Goal: Transaction & Acquisition: Subscribe to service/newsletter

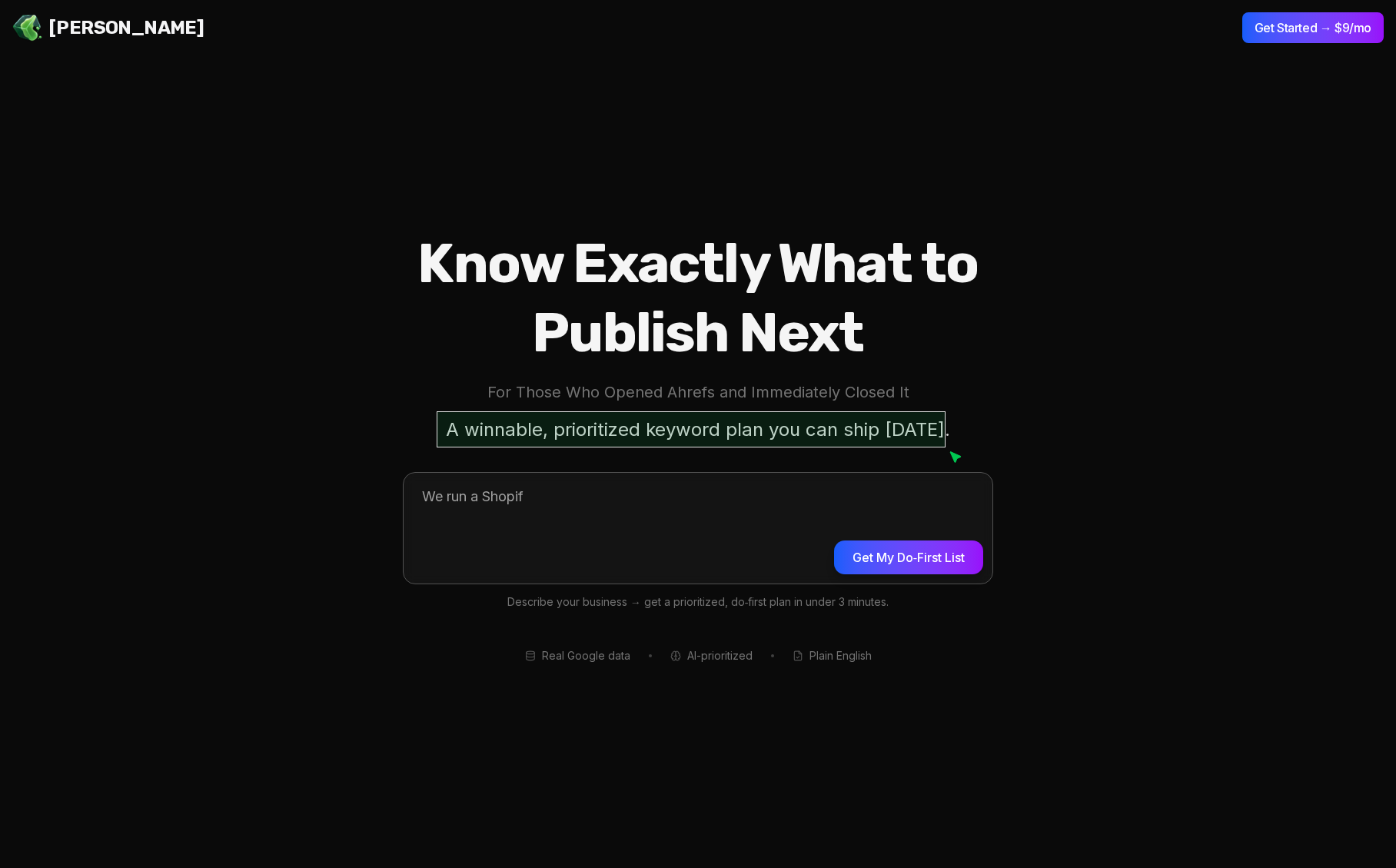
click at [574, 508] on textarea at bounding box center [698, 526] width 589 height 107
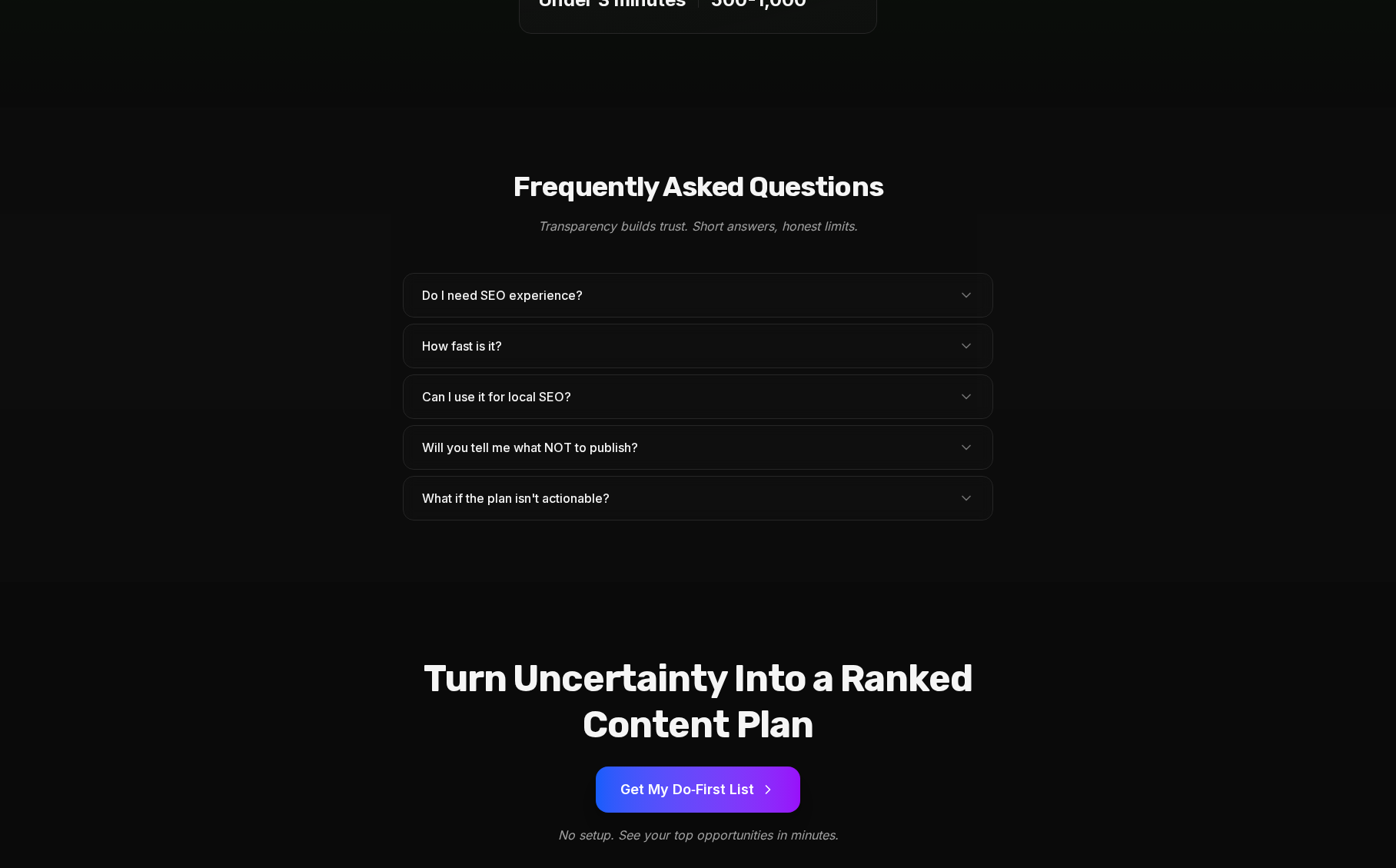
scroll to position [4882, 0]
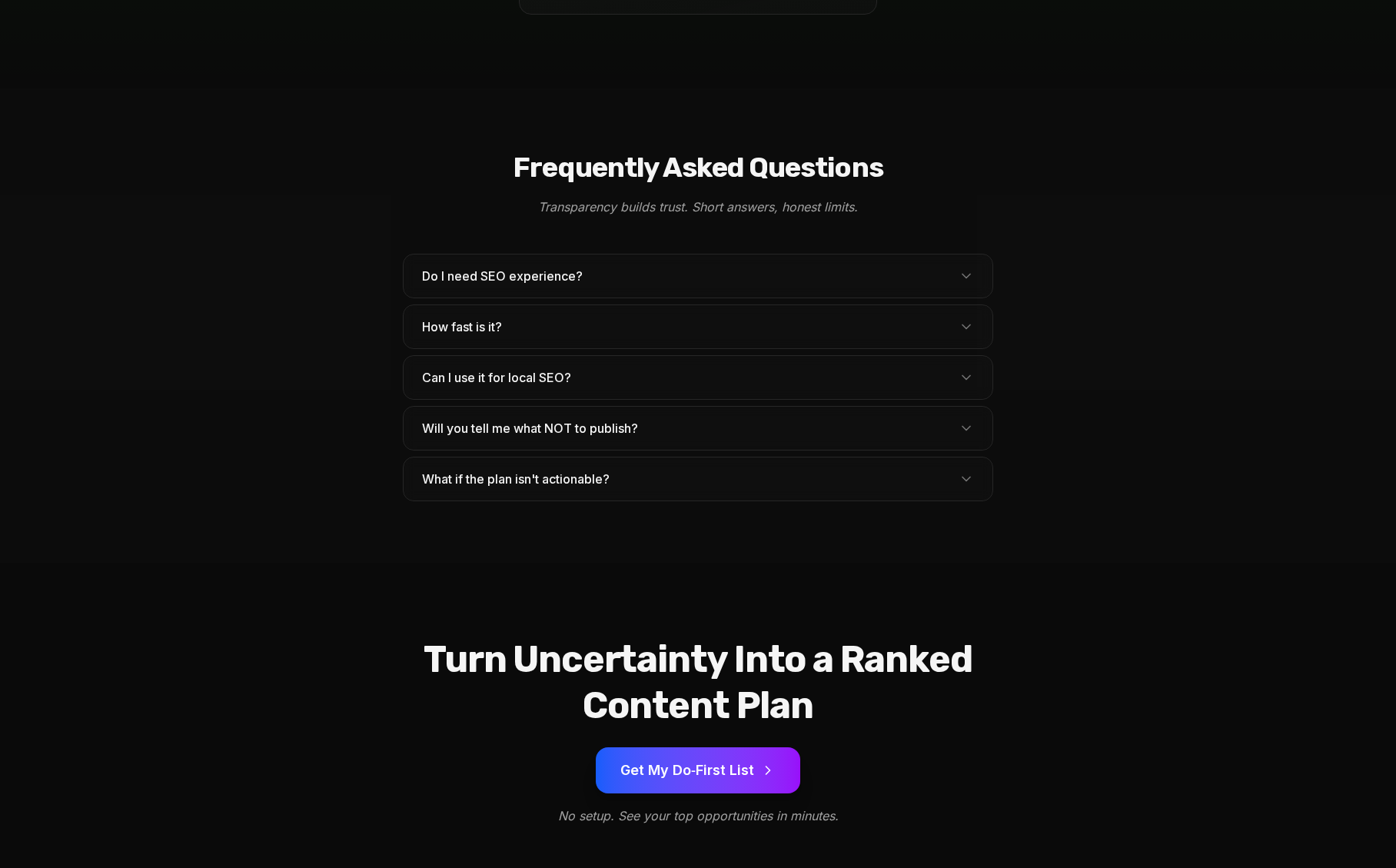
click at [645, 747] on button "Get My Do‑First List" at bounding box center [698, 770] width 204 height 46
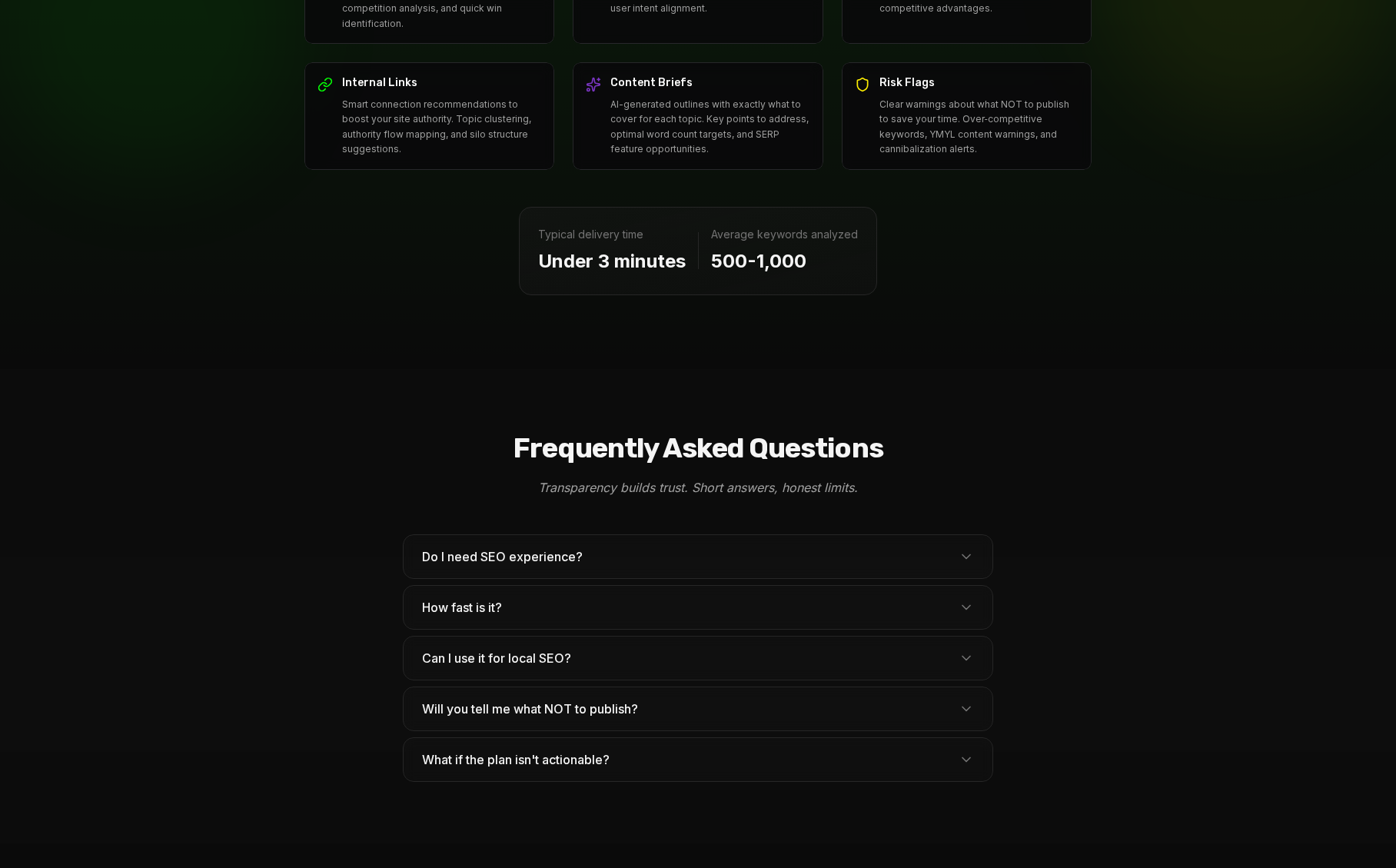
scroll to position [4882, 0]
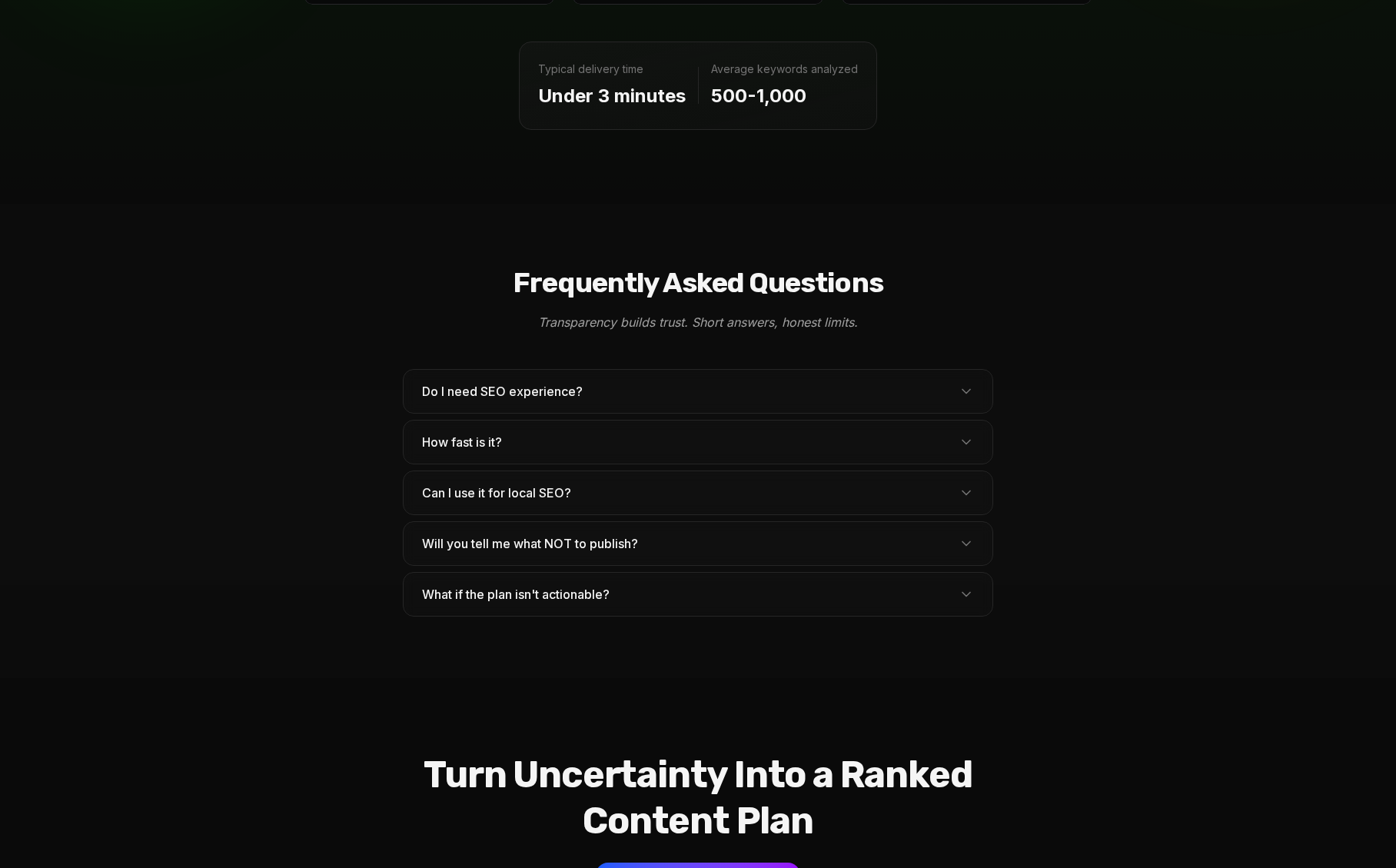
click at [493, 382] on span "Do I need SEO experience?" at bounding box center [508, 391] width 173 height 18
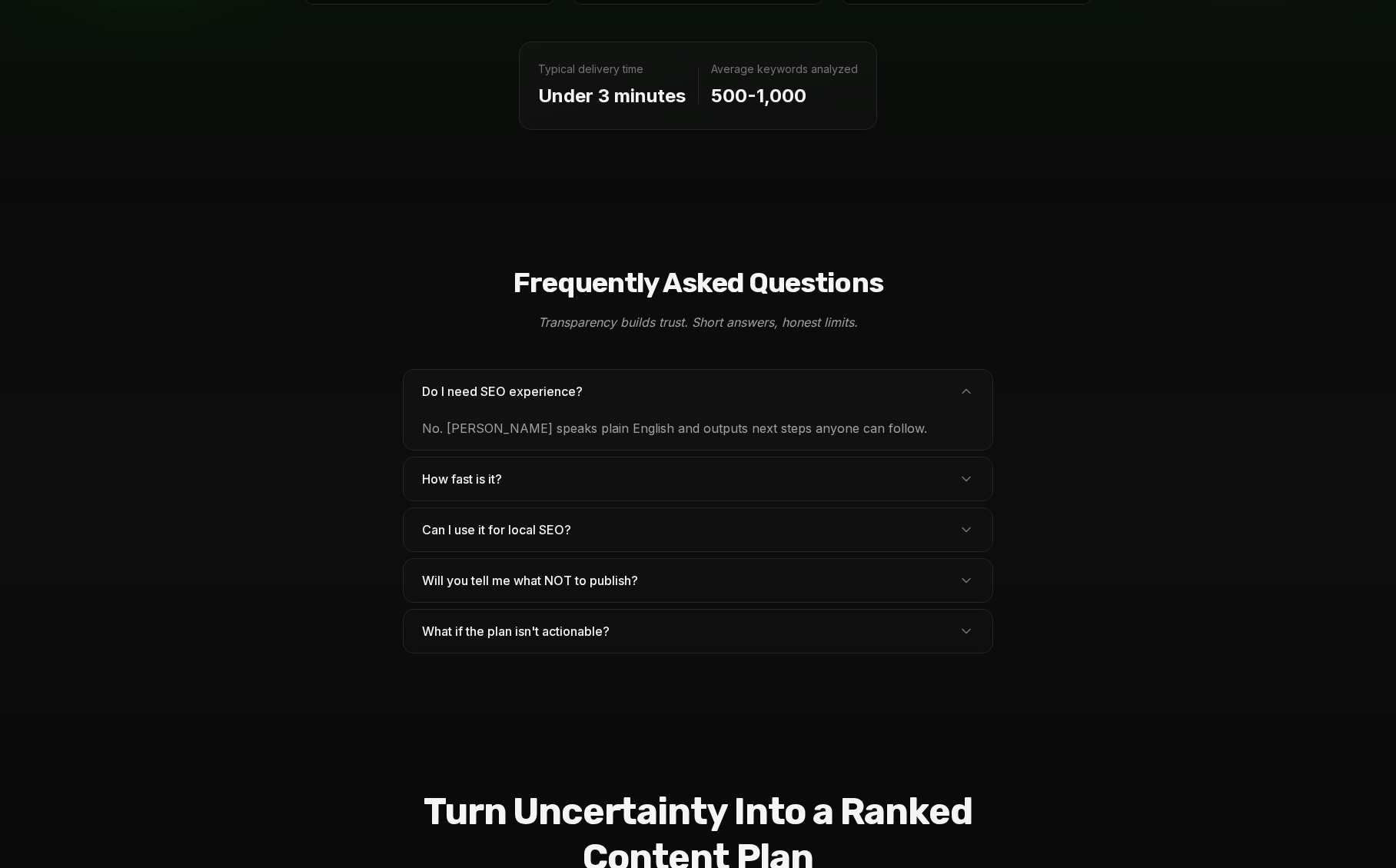
drag, startPoint x: 493, startPoint y: 241, endPoint x: 503, endPoint y: 304, distance: 63.8
click at [493, 382] on span "Do I need SEO experience?" at bounding box center [508, 391] width 173 height 18
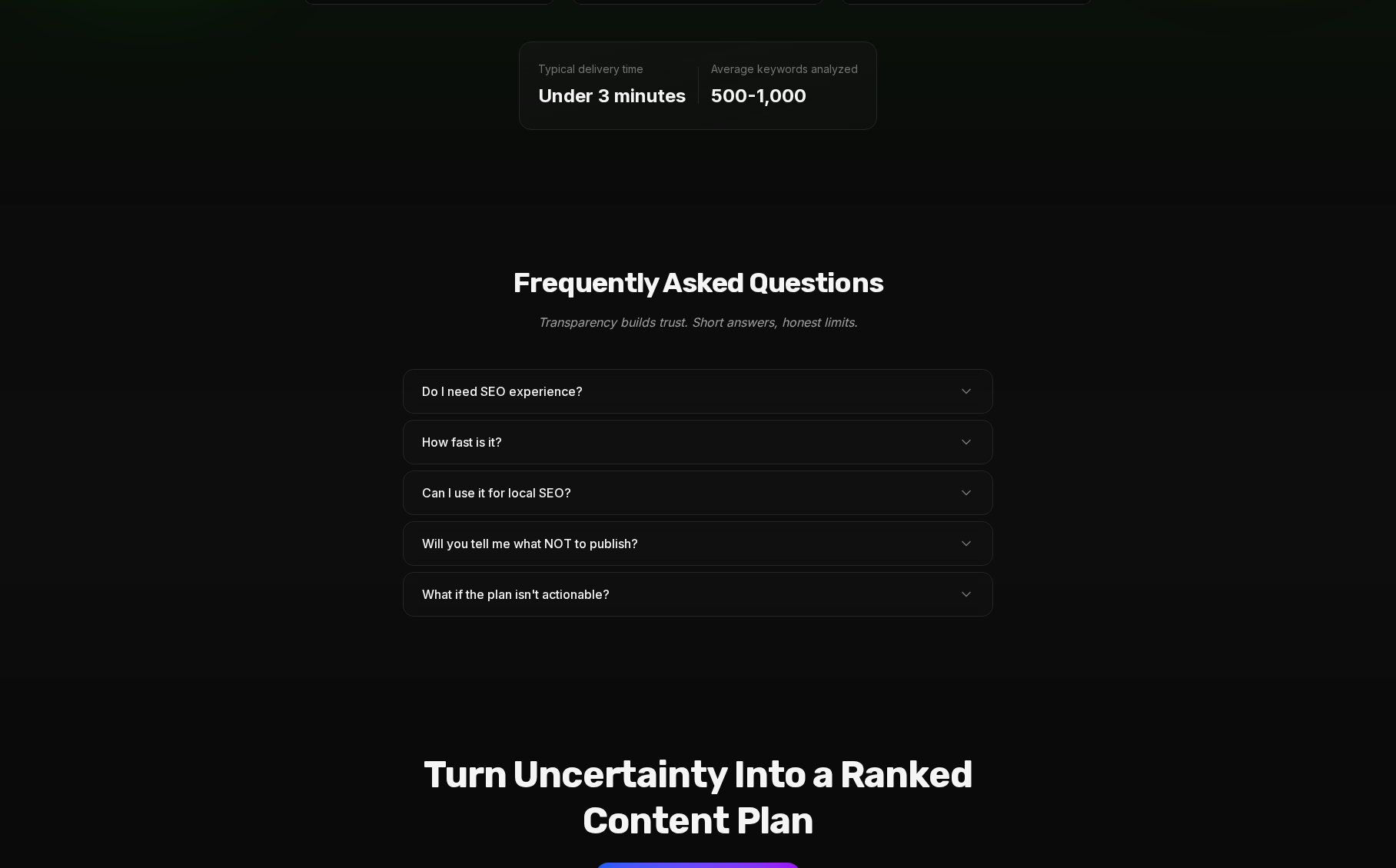
drag, startPoint x: 517, startPoint y: 315, endPoint x: 517, endPoint y: 324, distance: 9.0
click at [517, 420] on button "How fast is it?" at bounding box center [698, 442] width 589 height 43
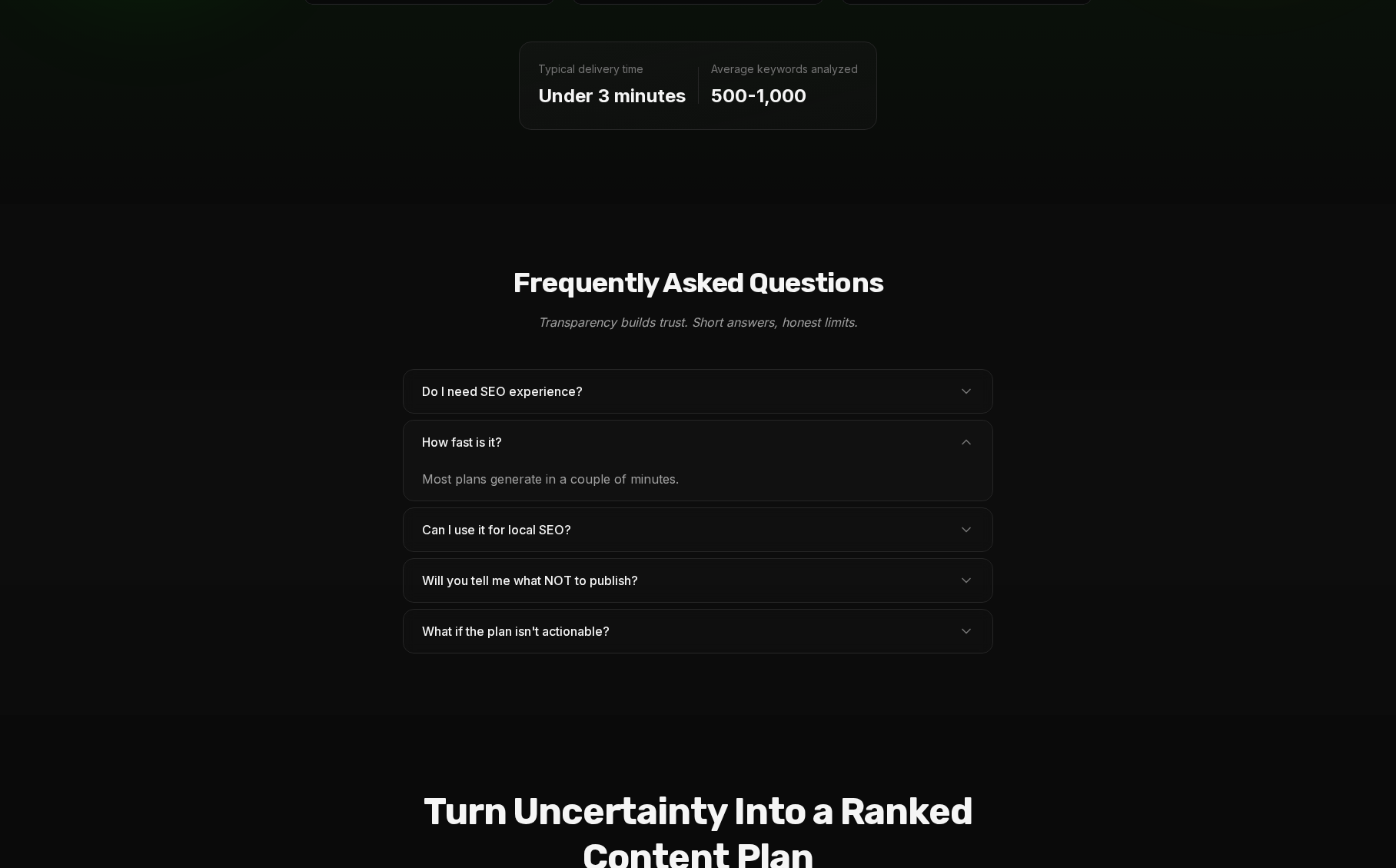
click at [518, 521] on span "Can I use it for local SEO?" at bounding box center [502, 530] width 162 height 18
